Goal: Find specific page/section: Find specific page/section

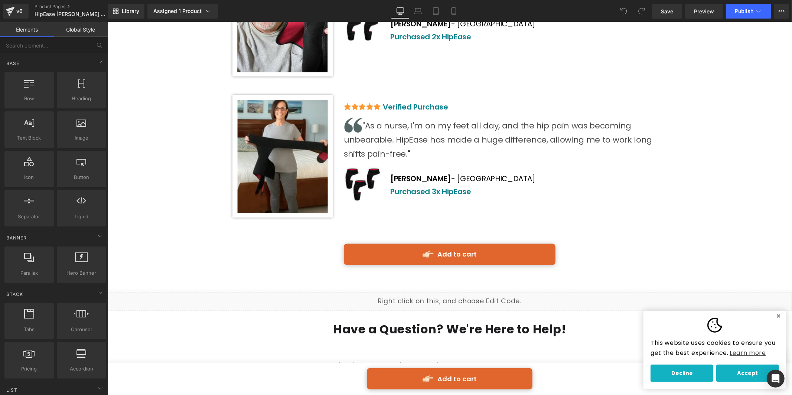
scroll to position [3564, 0]
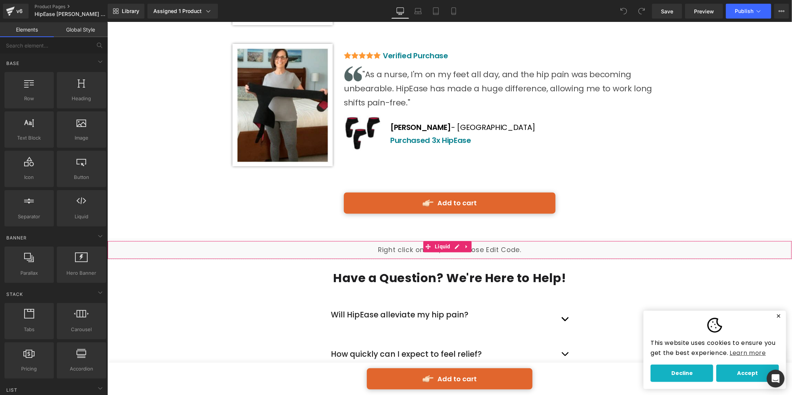
click at [486, 241] on div "Liquid" at bounding box center [449, 250] width 685 height 19
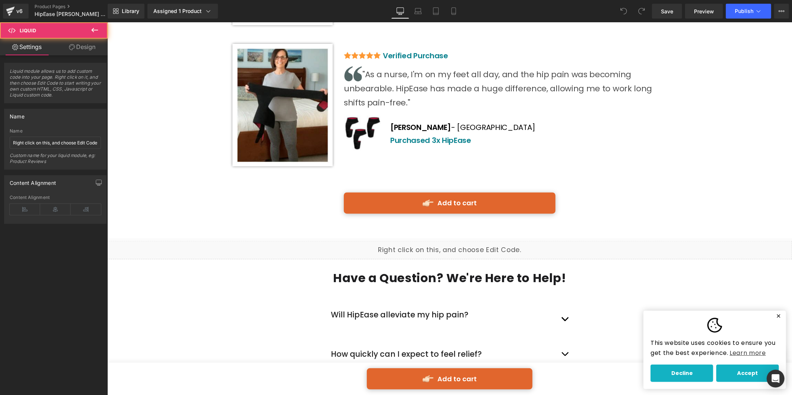
click at [453, 241] on div "Liquid" at bounding box center [449, 250] width 685 height 19
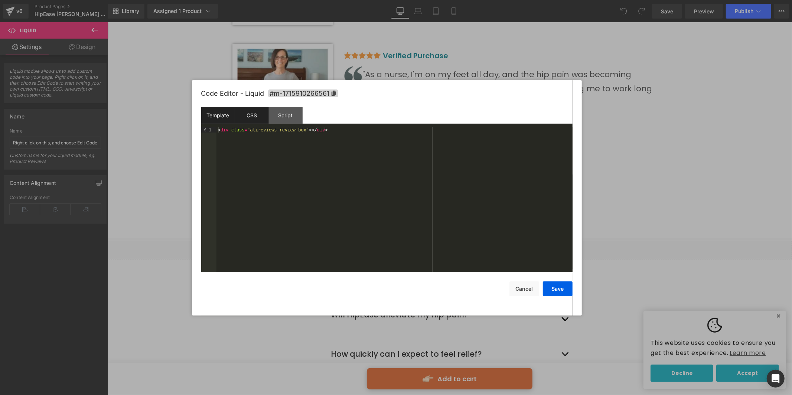
click at [261, 118] on div "CSS" at bounding box center [252, 115] width 34 height 17
drag, startPoint x: 287, startPoint y: 124, endPoint x: 271, endPoint y: 123, distance: 16.0
click at [286, 124] on div "Script" at bounding box center [286, 115] width 34 height 17
click at [215, 118] on div "Template" at bounding box center [218, 115] width 34 height 17
click at [531, 288] on button "Cancel" at bounding box center [525, 289] width 30 height 15
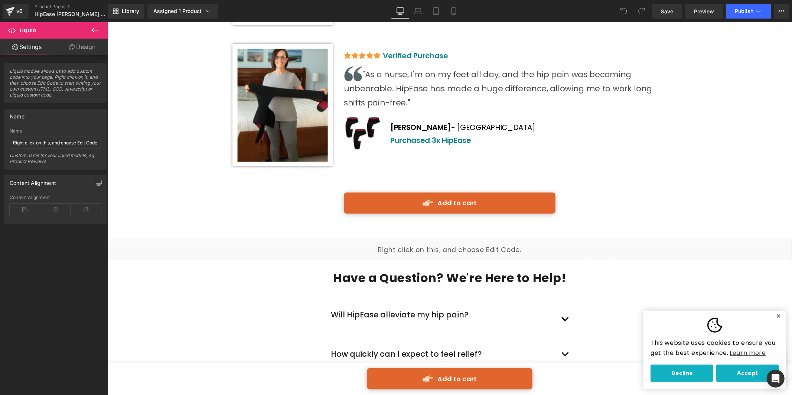
click at [457, 241] on div "Liquid" at bounding box center [449, 250] width 685 height 19
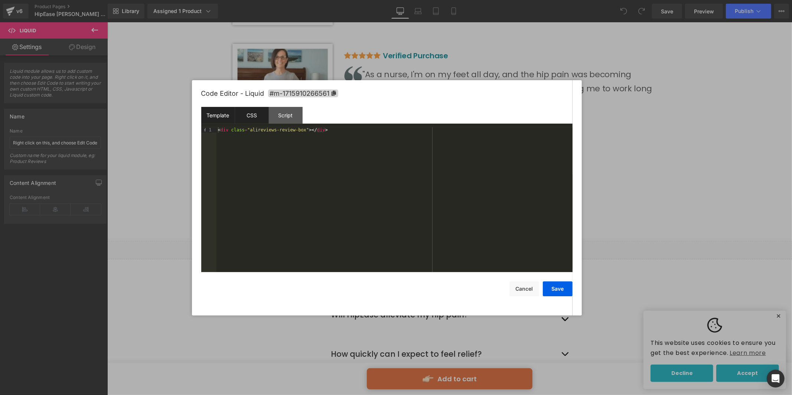
click at [249, 114] on div "CSS" at bounding box center [252, 115] width 34 height 17
click at [289, 119] on div "Script" at bounding box center [286, 115] width 34 height 17
click at [256, 118] on div "CSS" at bounding box center [252, 115] width 34 height 17
click at [226, 115] on div "Template" at bounding box center [218, 115] width 34 height 17
click at [252, 113] on div "CSS" at bounding box center [252, 115] width 34 height 17
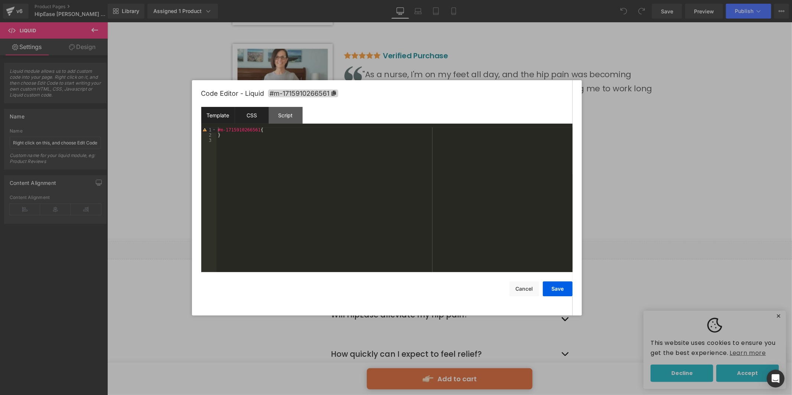
click at [225, 116] on div "Template" at bounding box center [218, 115] width 34 height 17
click at [525, 292] on button "Cancel" at bounding box center [525, 289] width 30 height 15
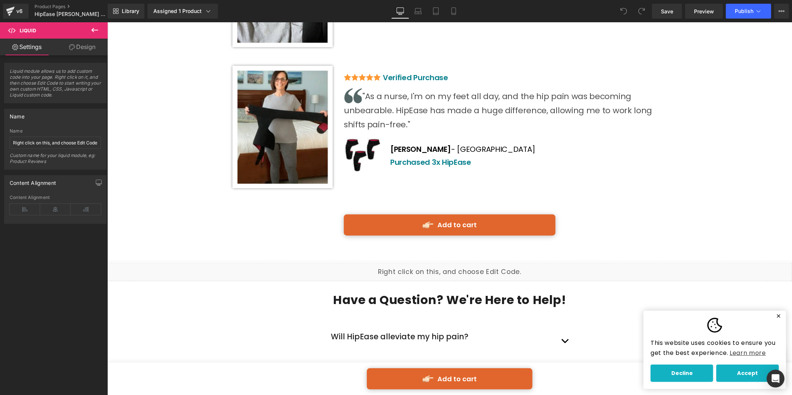
scroll to position [3474, 0]
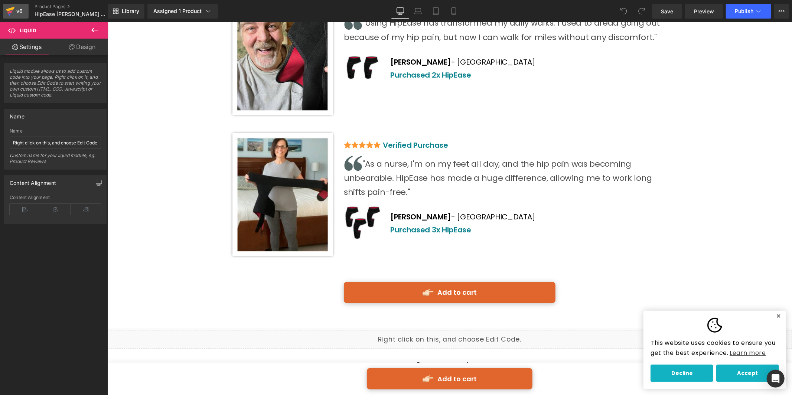
click at [21, 4] on link "v6" at bounding box center [16, 11] width 26 height 15
